Goal: Browse casually

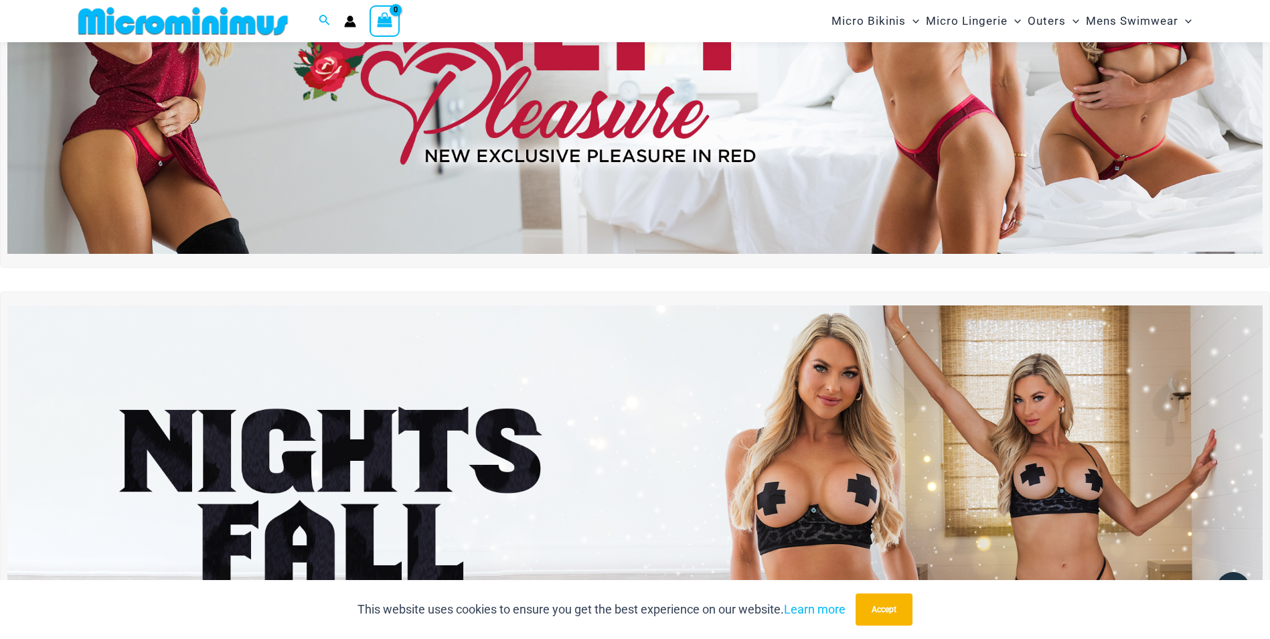
scroll to position [123, 0]
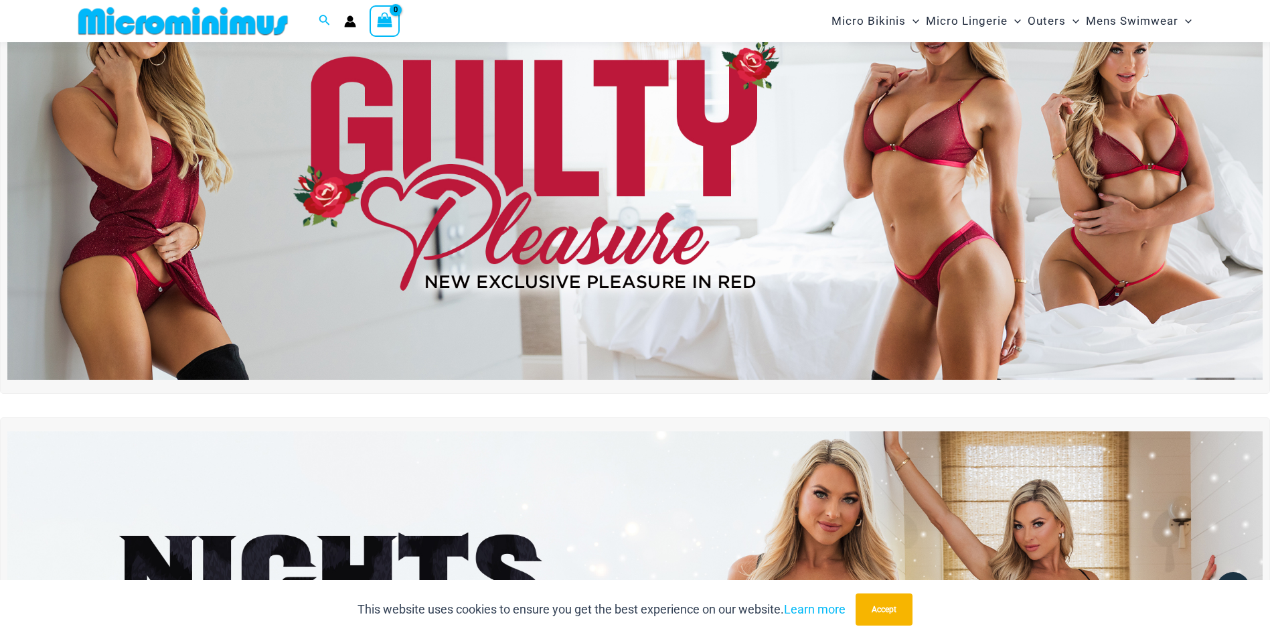
type input "**********"
click at [665, 203] on img at bounding box center [634, 166] width 1255 height 426
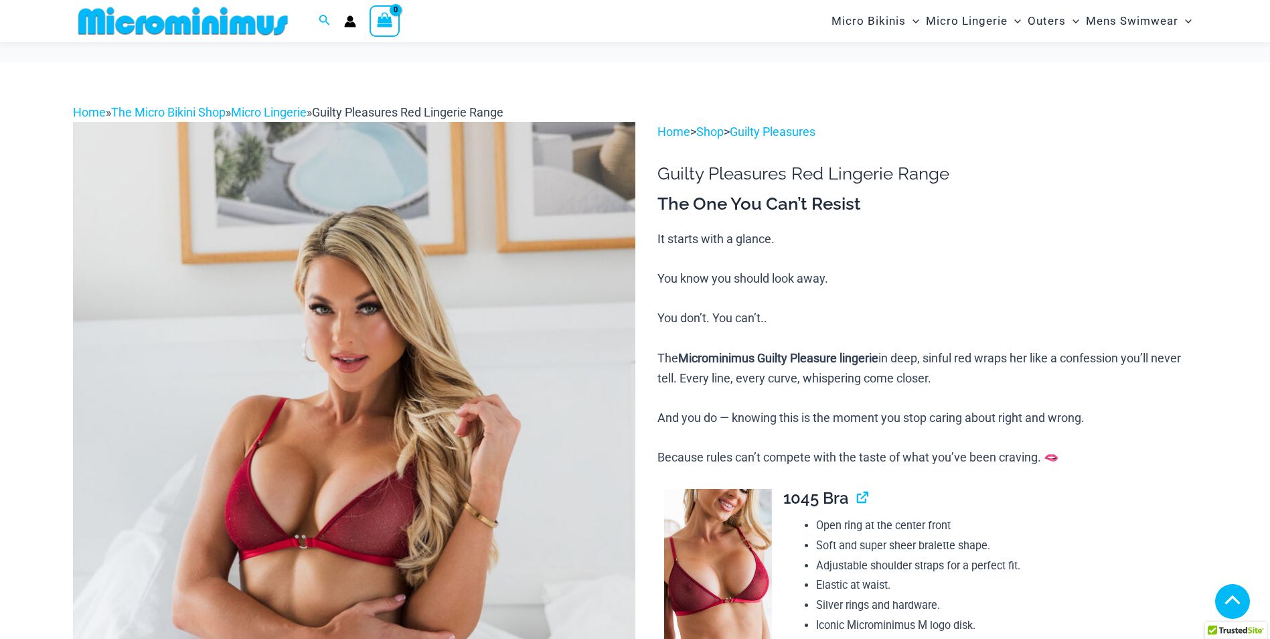
scroll to position [800, 0]
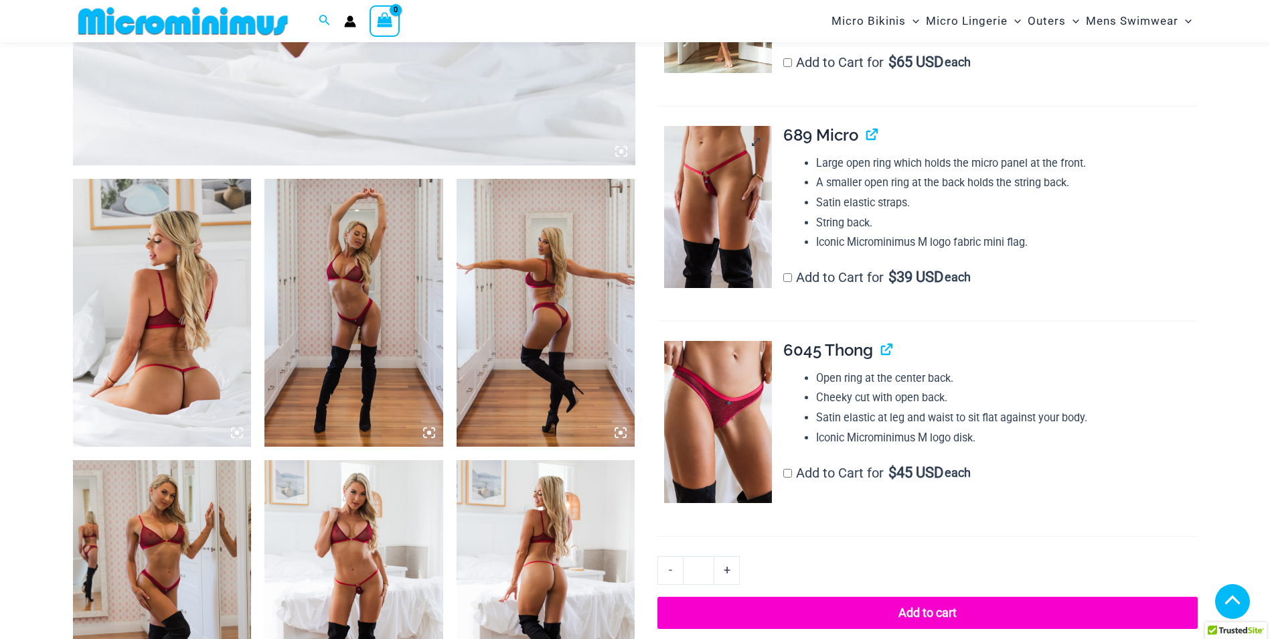
drag, startPoint x: 0, startPoint y: 0, endPoint x: 699, endPoint y: 220, distance: 733.1
click at [699, 220] on img at bounding box center [718, 207] width 108 height 162
